Goal: Task Accomplishment & Management: Manage account settings

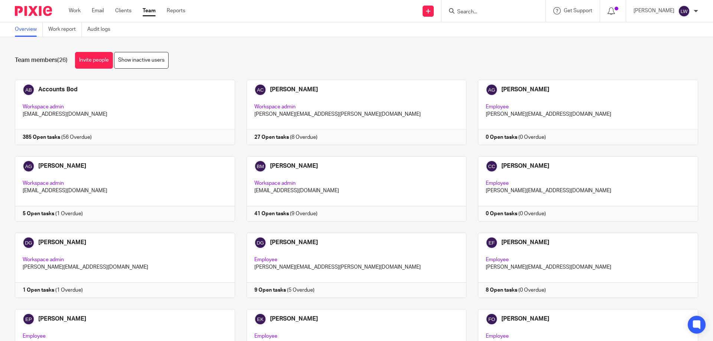
click at [466, 8] on form at bounding box center [496, 10] width 79 height 9
click at [464, 11] on input "Search" at bounding box center [490, 12] width 67 height 7
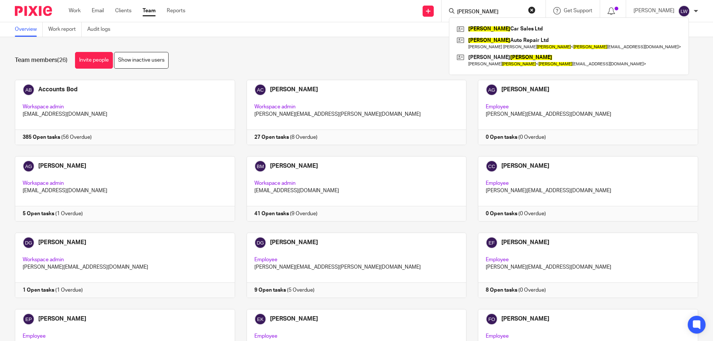
type input "Kiggins"
click at [491, 27] on link at bounding box center [569, 28] width 228 height 11
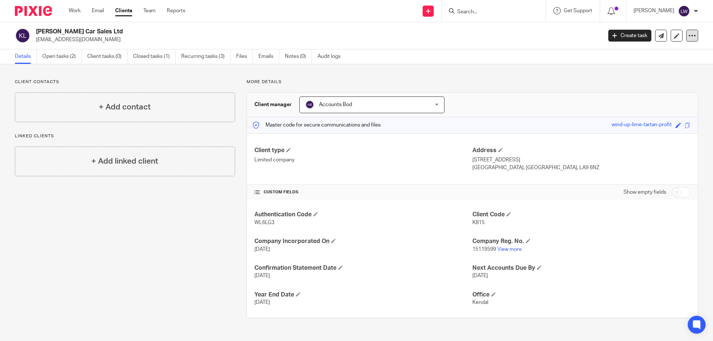
click at [689, 35] on icon at bounding box center [692, 35] width 7 height 7
click at [631, 86] on button "Archive client" at bounding box center [646, 87] width 82 height 10
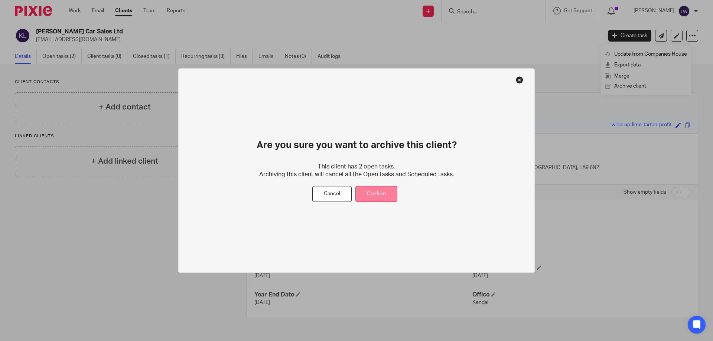
click at [371, 192] on button "Confirm" at bounding box center [377, 195] width 42 height 16
